Goal: Book appointment/travel/reservation

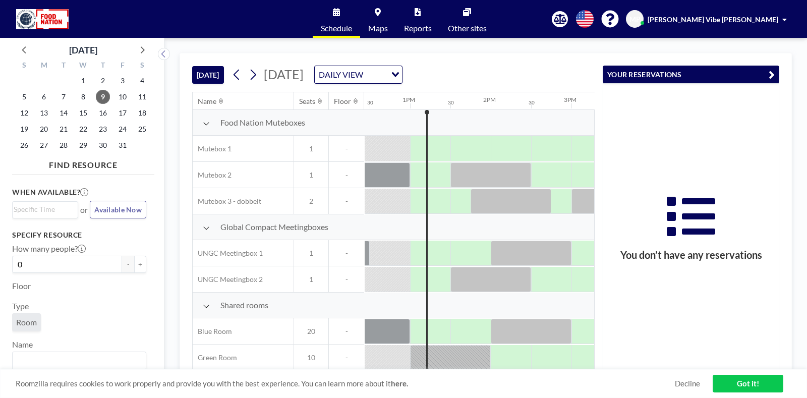
scroll to position [0, 1008]
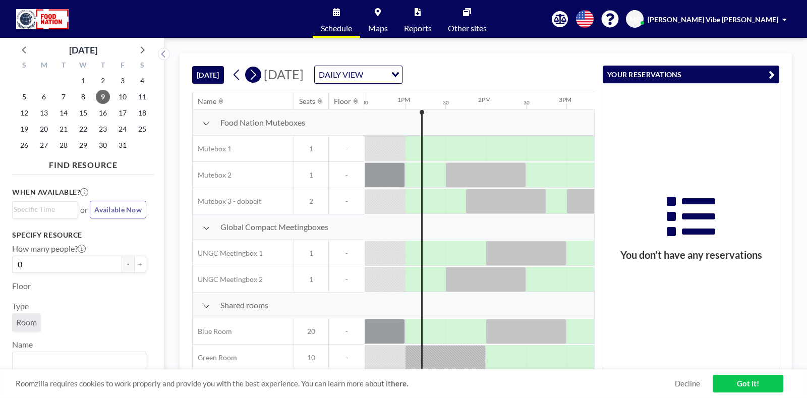
click at [256, 76] on icon at bounding box center [254, 75] width 6 height 11
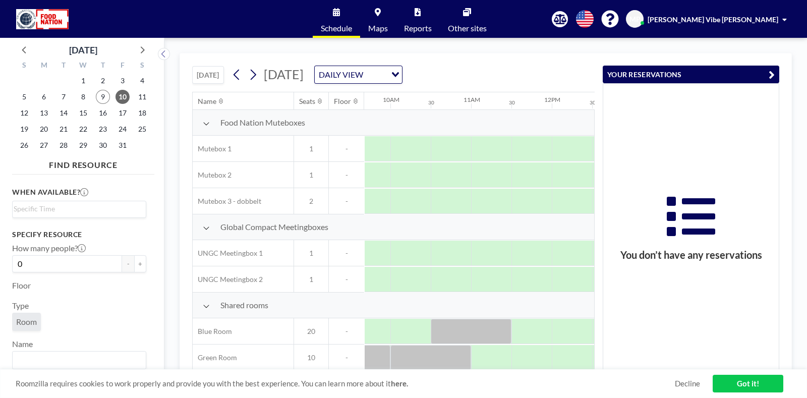
scroll to position [0, 772]
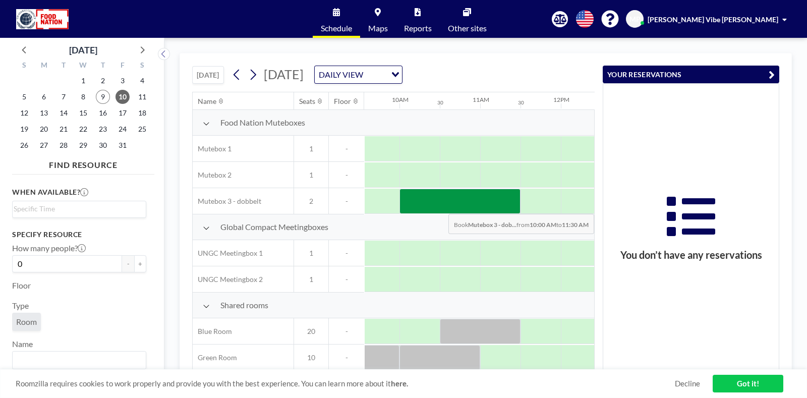
drag, startPoint x: 420, startPoint y: 202, endPoint x: 504, endPoint y: 206, distance: 84.3
click at [504, 206] on div at bounding box center [460, 201] width 121 height 25
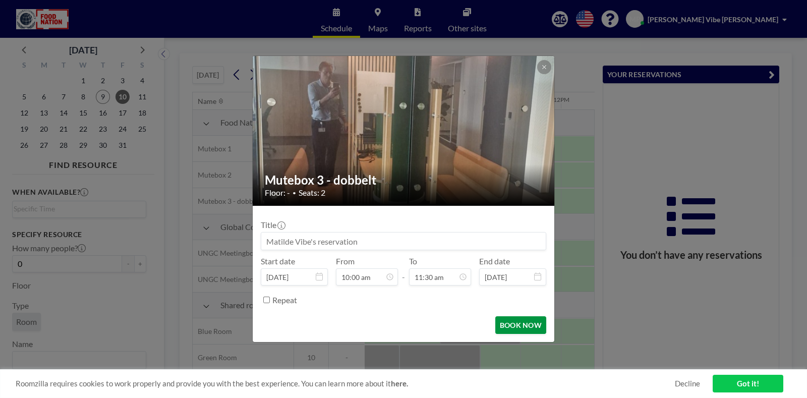
click at [515, 326] on button "BOOK NOW" at bounding box center [520, 325] width 51 height 18
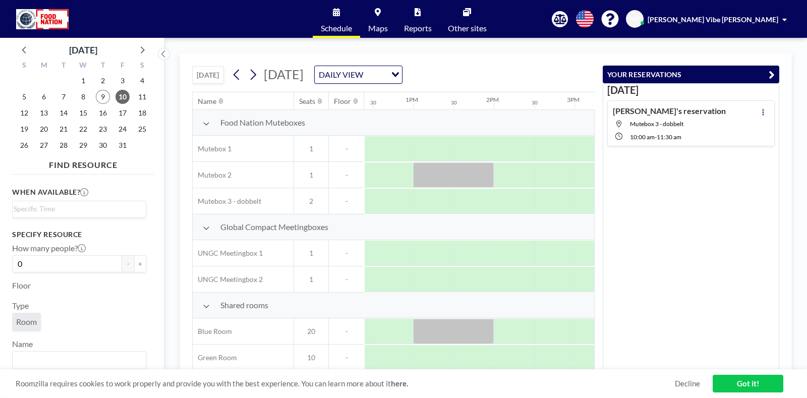
scroll to position [0, 1033]
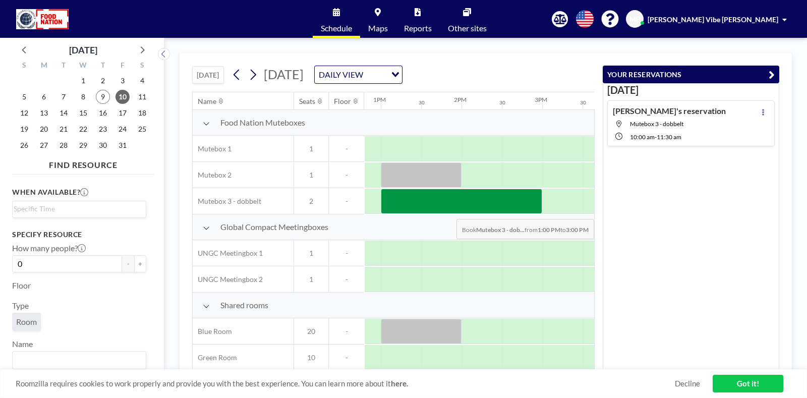
drag, startPoint x: 410, startPoint y: 211, endPoint x: 537, endPoint y: 211, distance: 127.1
click at [537, 211] on div at bounding box center [461, 201] width 161 height 25
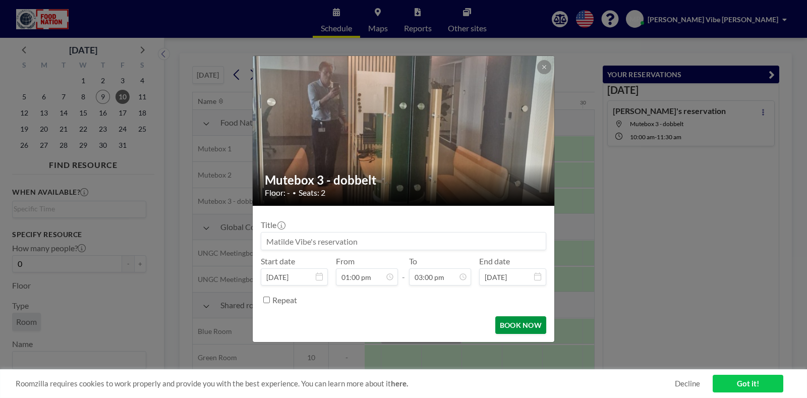
click at [521, 329] on button "BOOK NOW" at bounding box center [520, 325] width 51 height 18
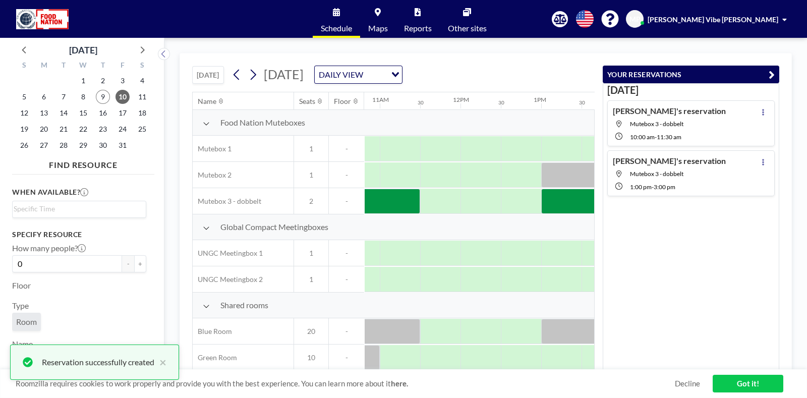
scroll to position [0, 841]
